Goal: Navigation & Orientation: Find specific page/section

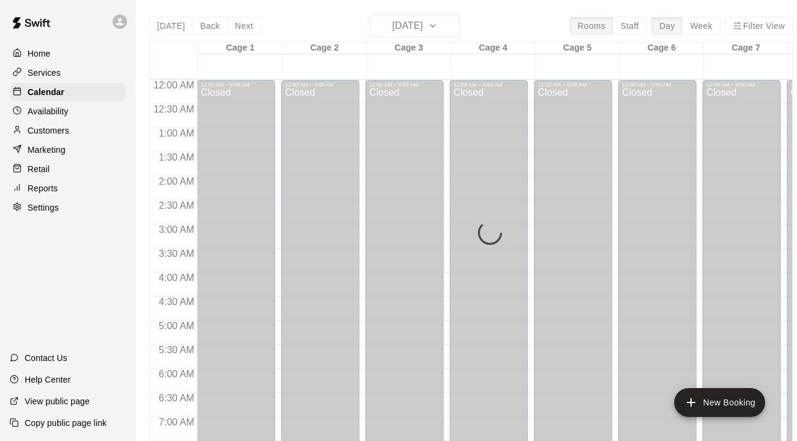
click at [445, 25] on div "[DATE] Back [DATE][DATE] Rooms Staff Day Week Filter View Cage 1 10 Sun Cage 2 …" at bounding box center [471, 234] width 644 height 441
click at [450, 20] on div "[DATE] Back [DATE][DATE] Rooms Staff Day Week Filter View Cage 1 10 Sun Cage 2 …" at bounding box center [471, 234] width 644 height 441
click at [445, 26] on div "[DATE] Back [DATE][DATE] Rooms Staff Day Week Filter View Cage 1 10 Sun Cage 2 …" at bounding box center [471, 234] width 644 height 441
click at [445, 23] on div "[DATE] Back [DATE][DATE] Rooms Staff Day Week Filter View Cage 1 10 Sun Cage 2 …" at bounding box center [471, 234] width 644 height 441
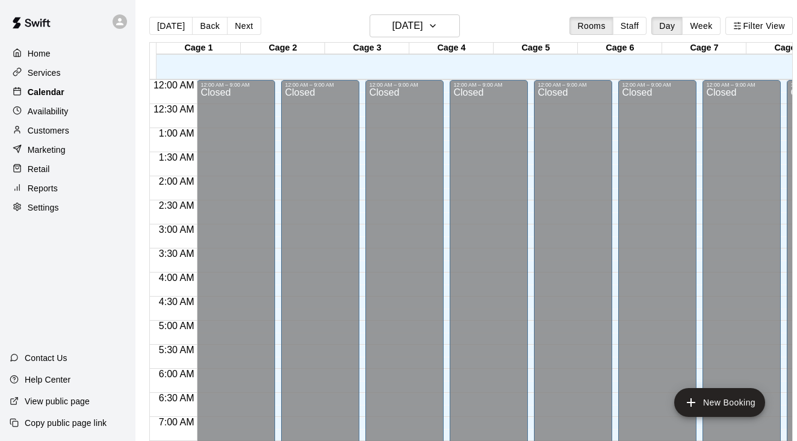
click at [45, 93] on p "Calendar" at bounding box center [46, 92] width 37 height 12
click at [423, 28] on h6 "Monday Aug 11" at bounding box center [407, 25] width 31 height 17
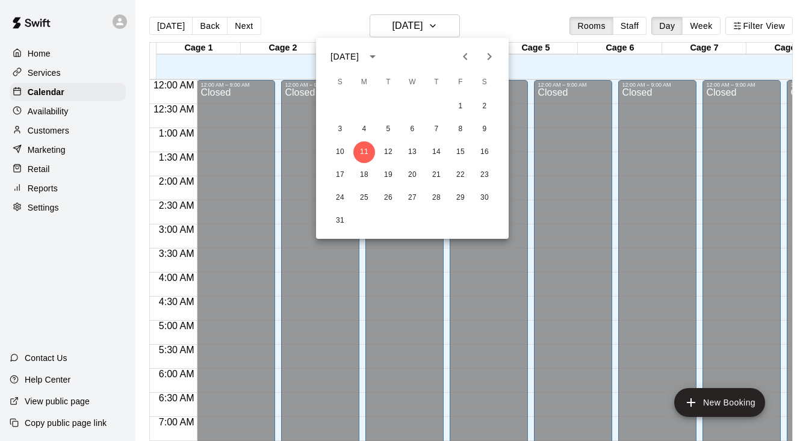
click at [450, 25] on div at bounding box center [398, 220] width 797 height 441
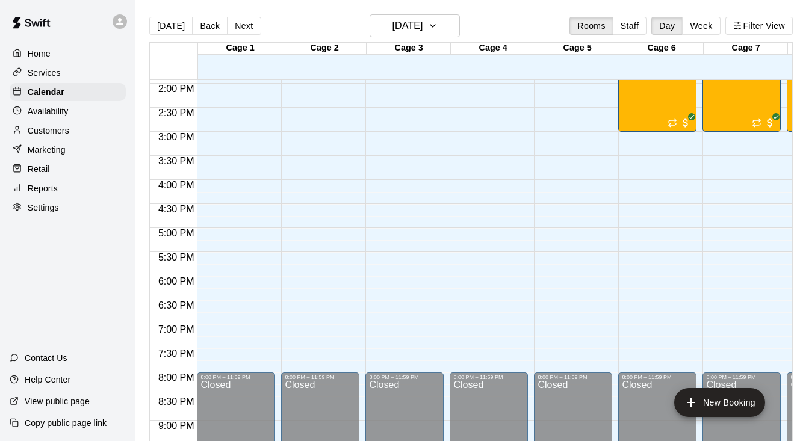
scroll to position [619, 0]
